Goal: Navigation & Orientation: Go to known website

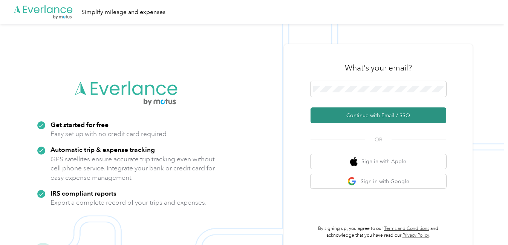
click at [370, 114] on button "Continue with Email / SSO" at bounding box center [379, 115] width 136 height 16
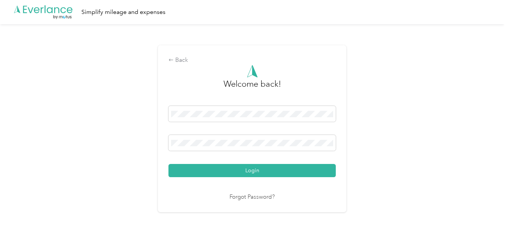
click at [169, 164] on button "Login" at bounding box center [252, 170] width 167 height 13
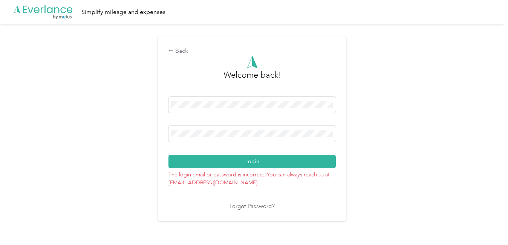
drag, startPoint x: 221, startPoint y: 129, endPoint x: 170, endPoint y: 125, distance: 51.4
click at [170, 125] on div "Back Welcome back! Login The login email or password is incorrect. You can alwa…" at bounding box center [252, 128] width 189 height 185
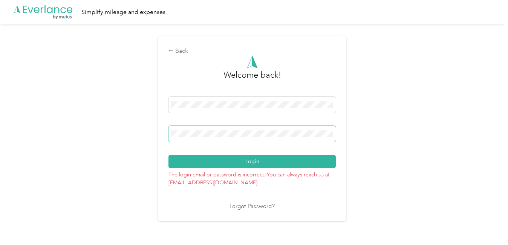
click at [126, 123] on div "Back Welcome back! Login The login email or password is incorrect. You can alwa…" at bounding box center [252, 132] width 505 height 216
